Goal: Obtain resource: Download file/media

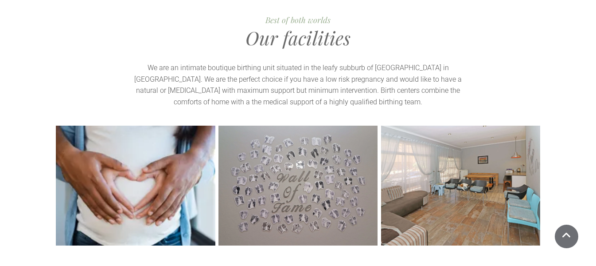
scroll to position [842, 0]
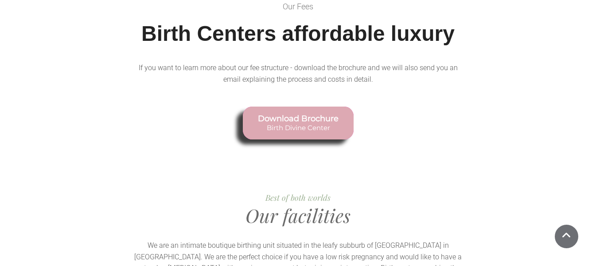
click at [263, 120] on link "Download Brochure Birth Divine Center" at bounding box center [298, 122] width 111 height 33
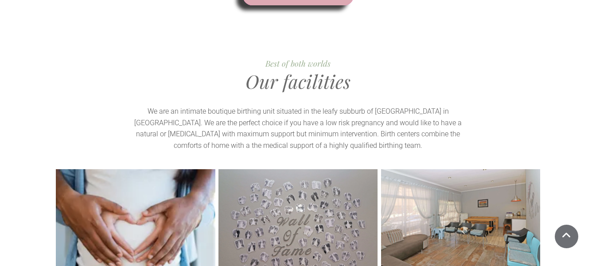
scroll to position [0, 0]
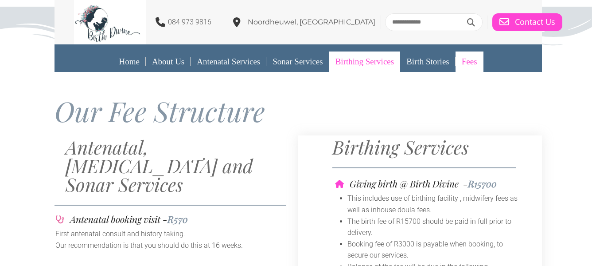
click at [380, 67] on link "Birthing Services" at bounding box center [364, 61] width 71 height 20
